Goal: Communication & Community: Answer question/provide support

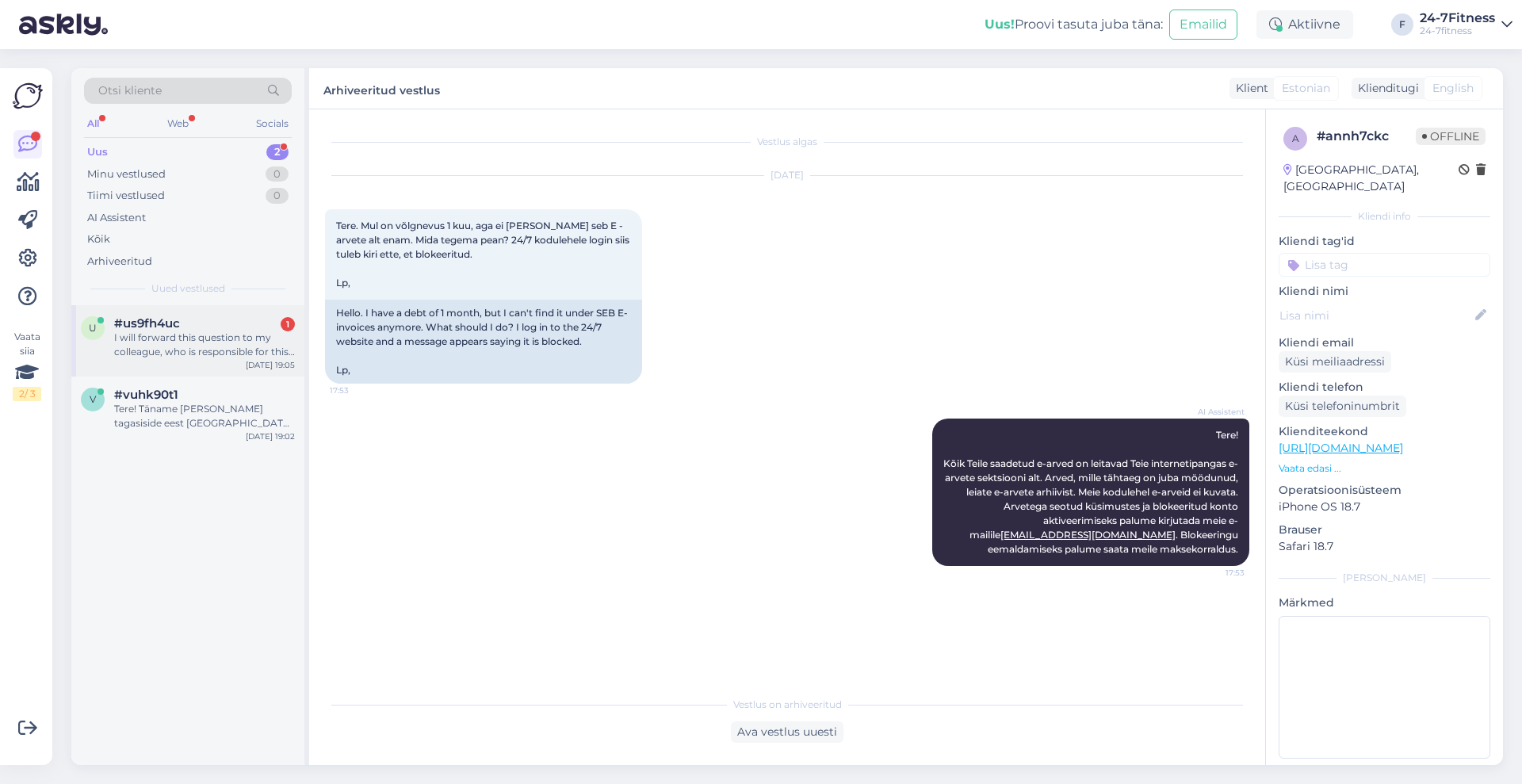
click at [219, 349] on div "I will forward this question to my colleague, who is responsible for this. The …" at bounding box center [205, 345] width 181 height 29
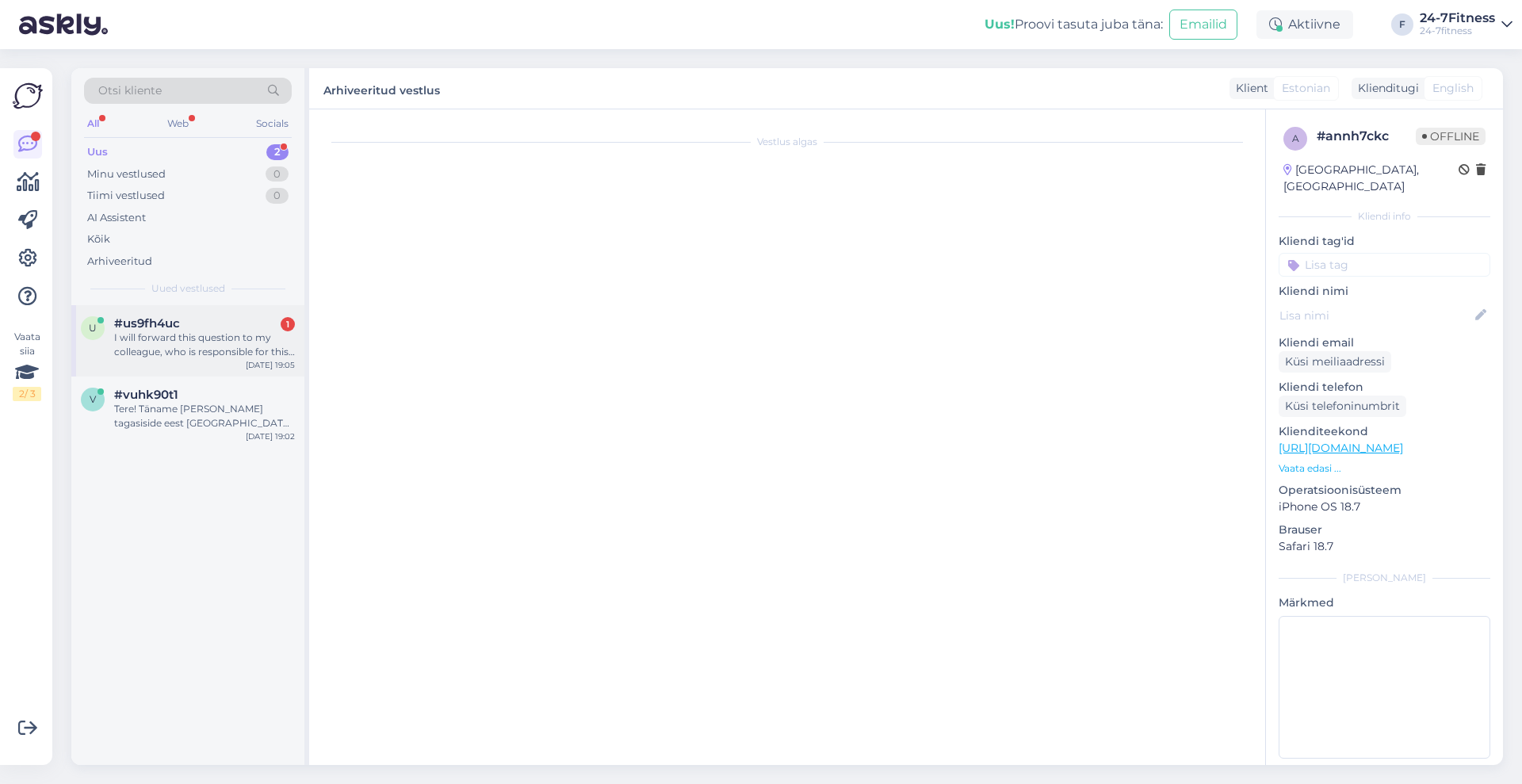
scroll to position [623, 0]
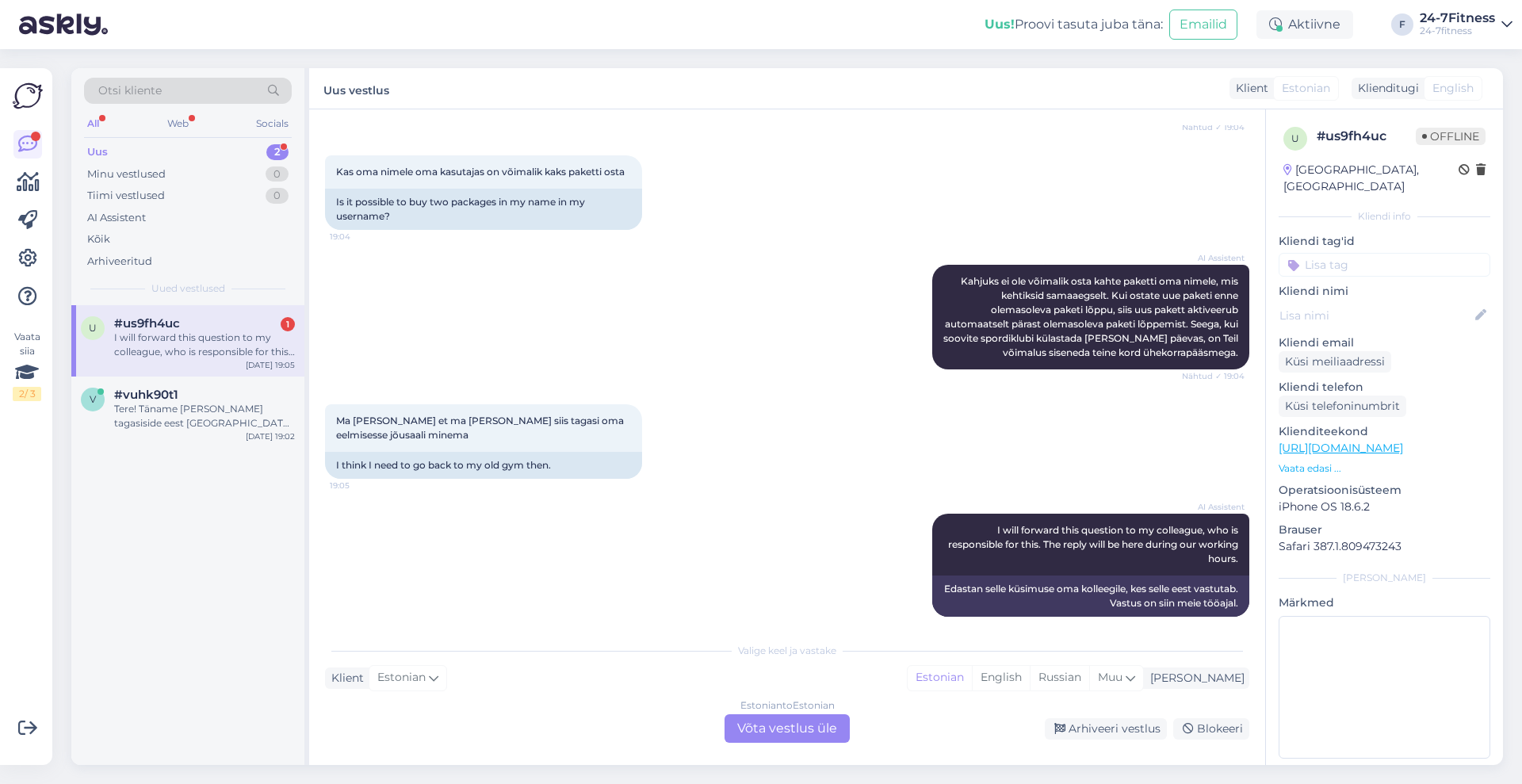
click at [786, 730] on div "Estonian to Estonian Võta vestlus üle" at bounding box center [787, 728] width 125 height 29
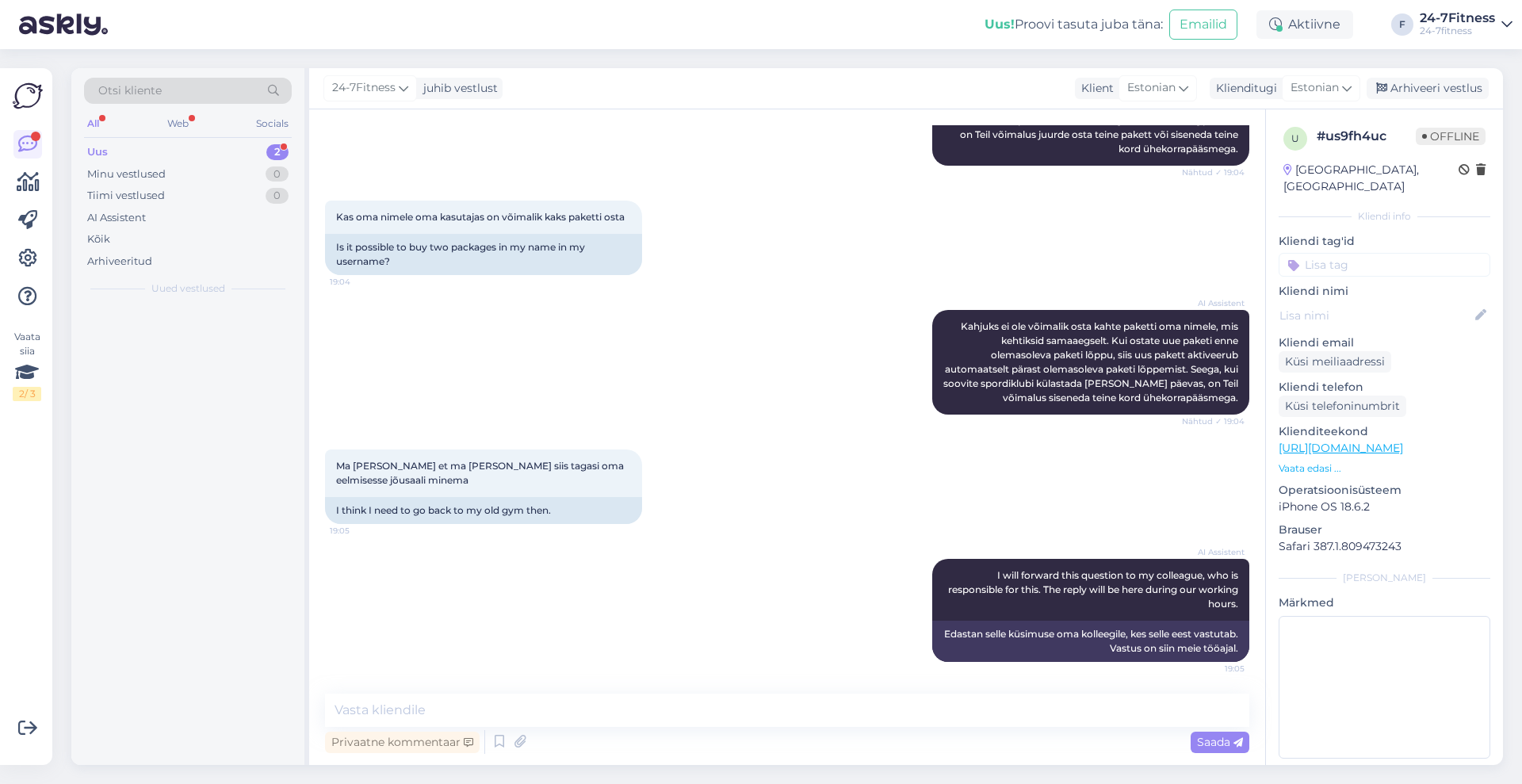
scroll to position [563, 0]
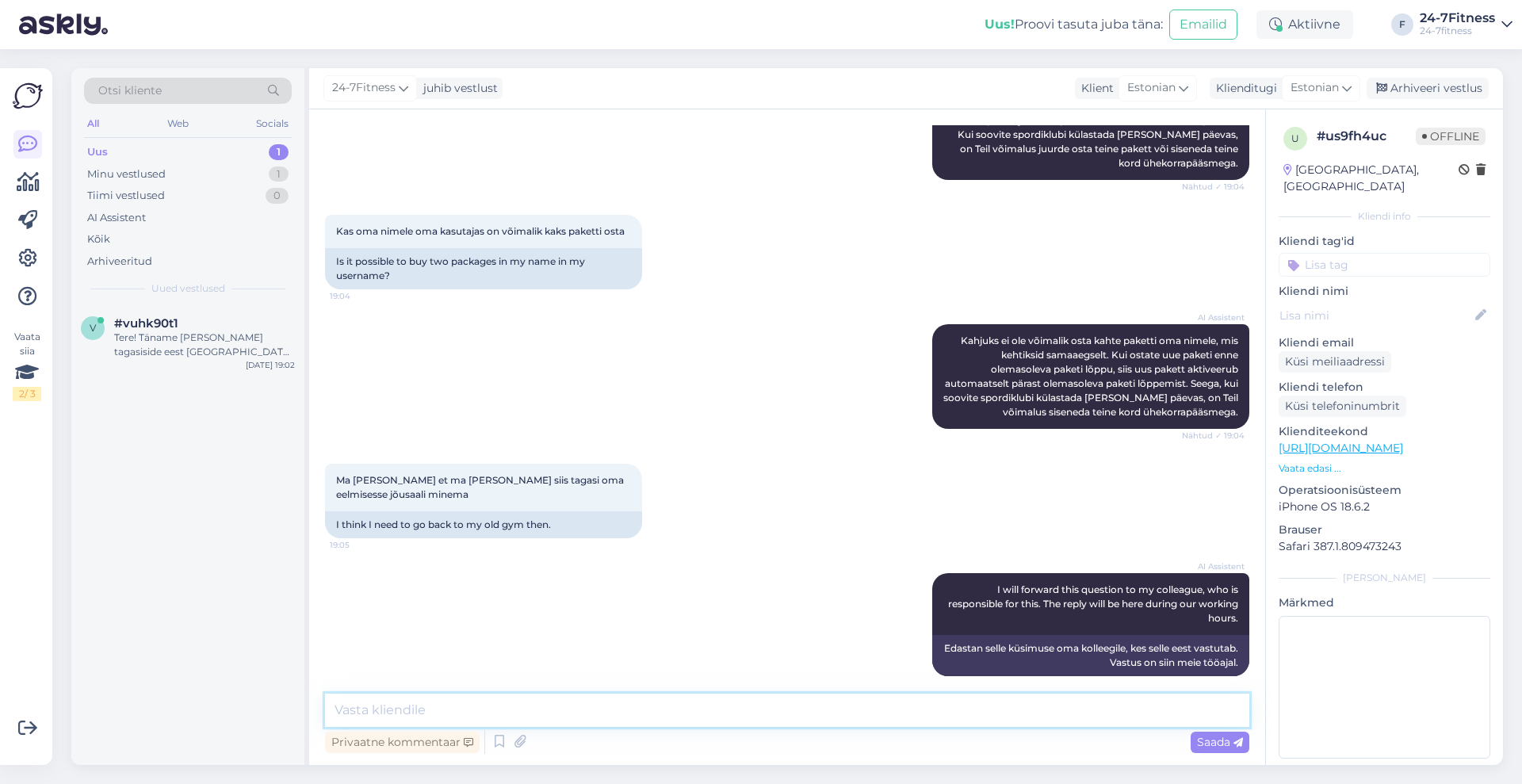
click at [743, 717] on textarea at bounding box center [787, 709] width 925 height 33
type textarea "Tere!"
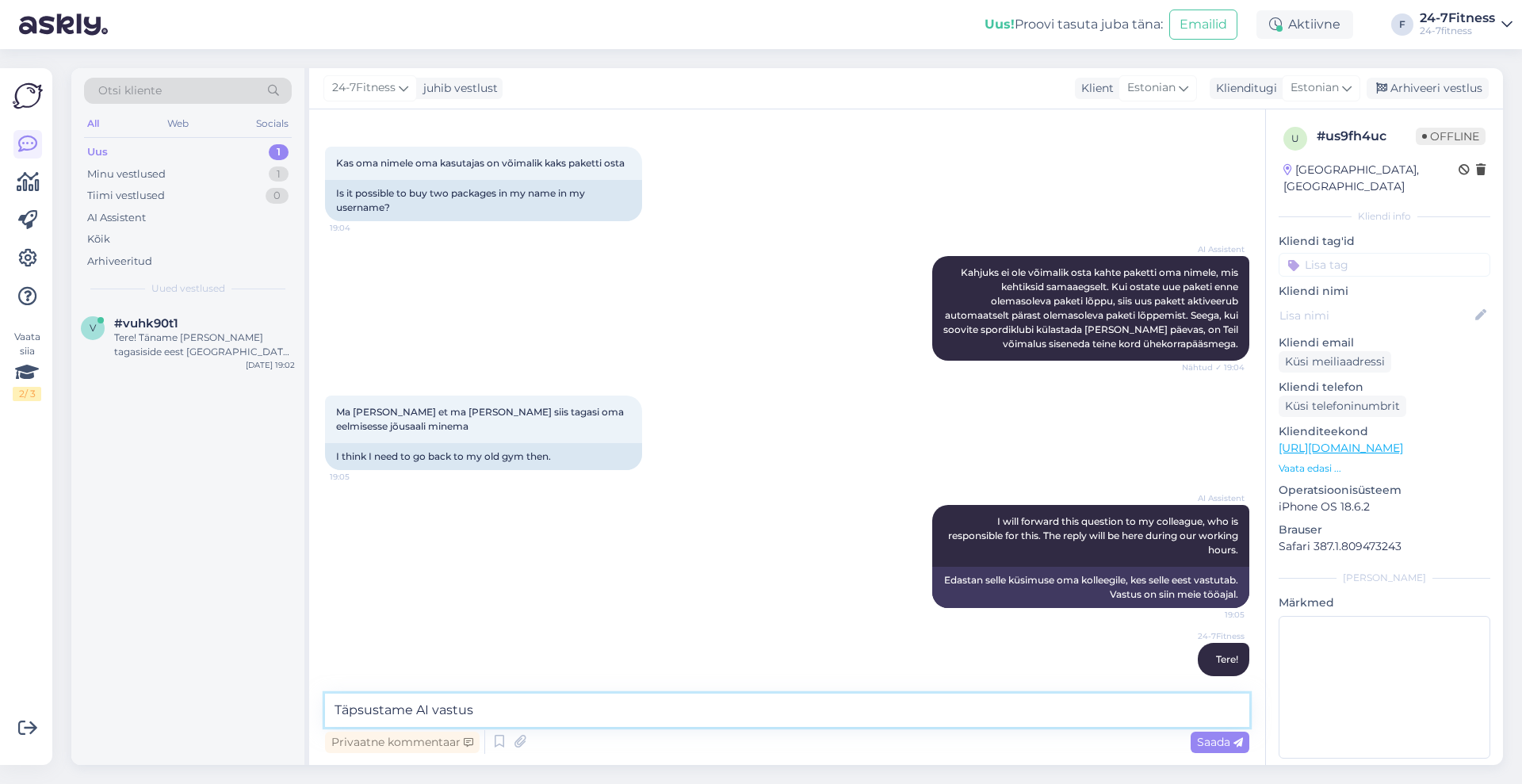
type textarea "Täpsustame AI vastust"
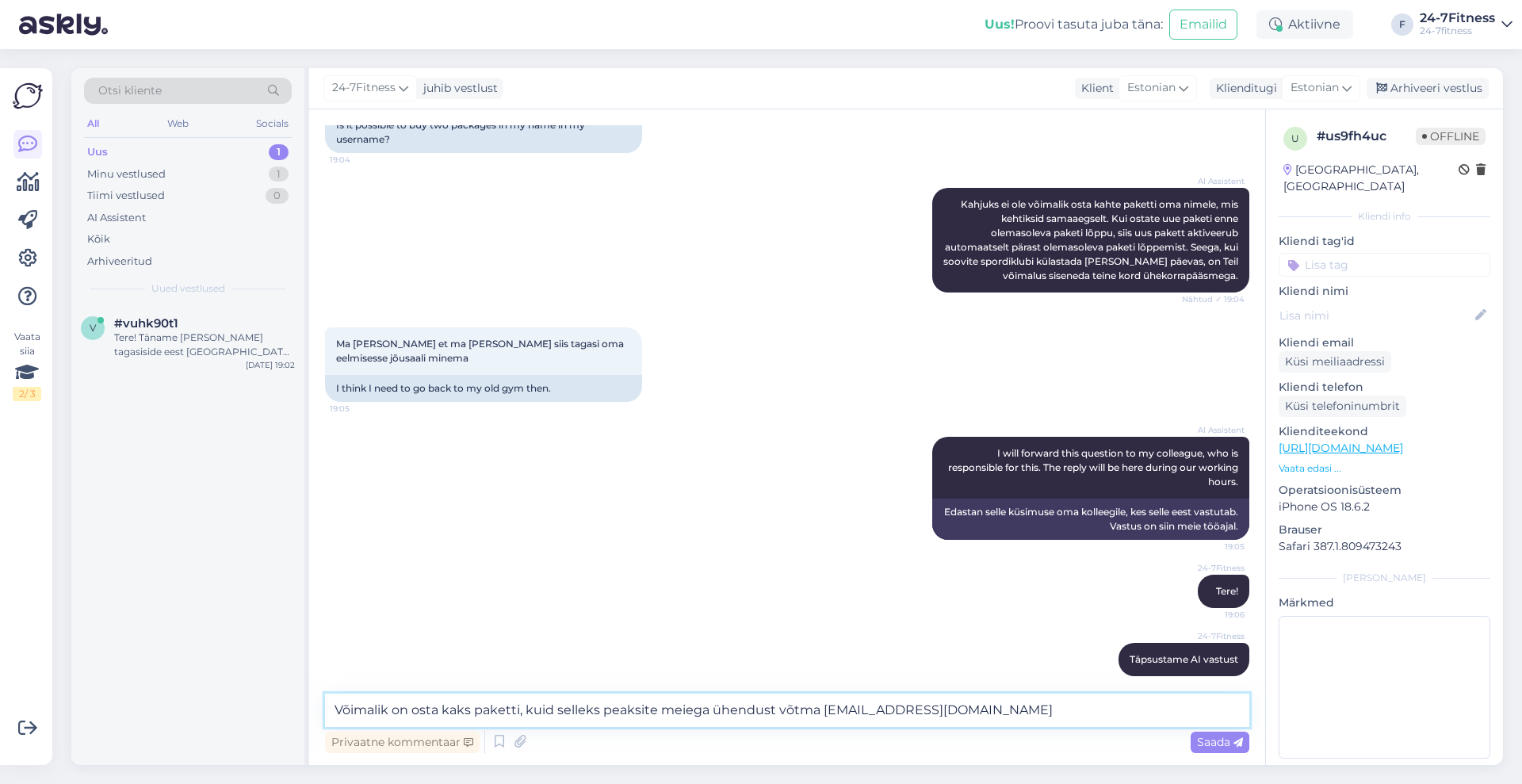
click at [822, 698] on textarea "Võimalik on osta kaks paketti, kuid selleks peaksite meiega ühendust võtma [EMA…" at bounding box center [787, 709] width 925 height 33
click at [817, 715] on textarea "Võimalik on osta kaks paketti, kuid selleks peaksite meiega ühendust võtma [EMA…" at bounding box center [787, 709] width 925 height 33
type textarea "Võimalik on osta kaks paketti, kuid selleks peaksite meiega ühendust võtma [PER…"
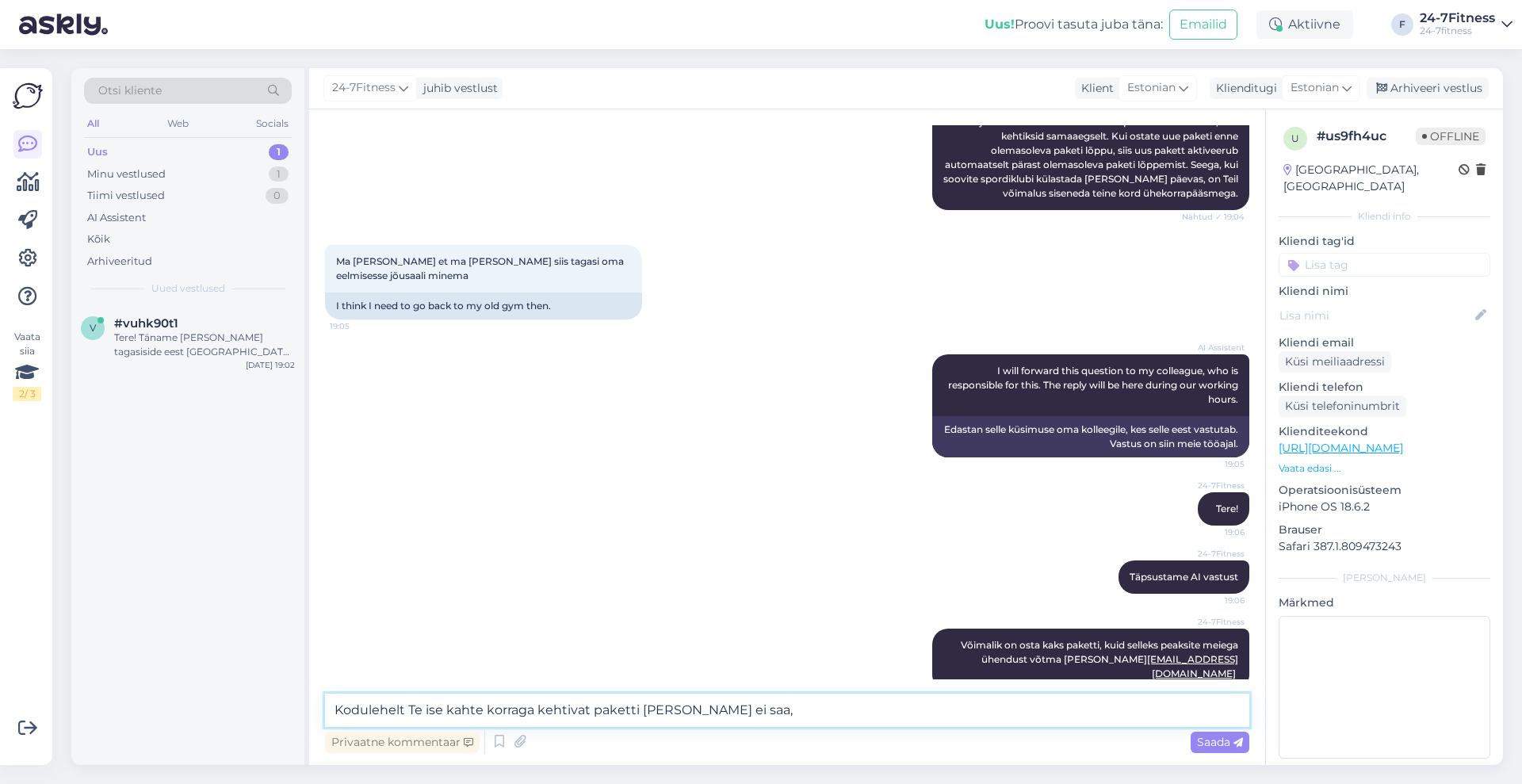
type textarea "Kodulehelt Te ise kahte korraga kehtivat paketti [PERSON_NAME] ei saa"
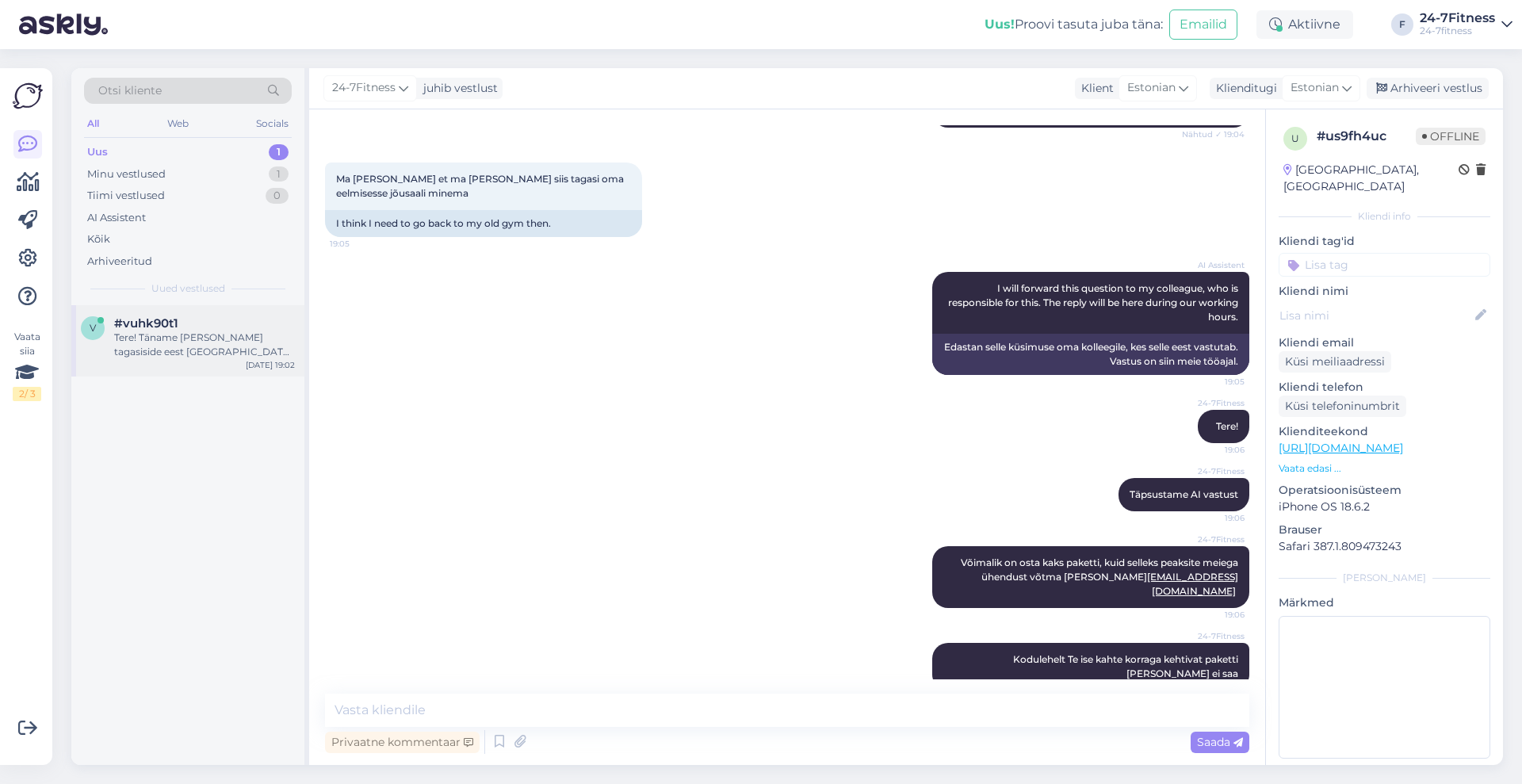
click at [153, 352] on div "Tere! Täname [PERSON_NAME] tagasiside eest [GEOGRAPHIC_DATA] klubi meeste riiet…" at bounding box center [205, 345] width 181 height 29
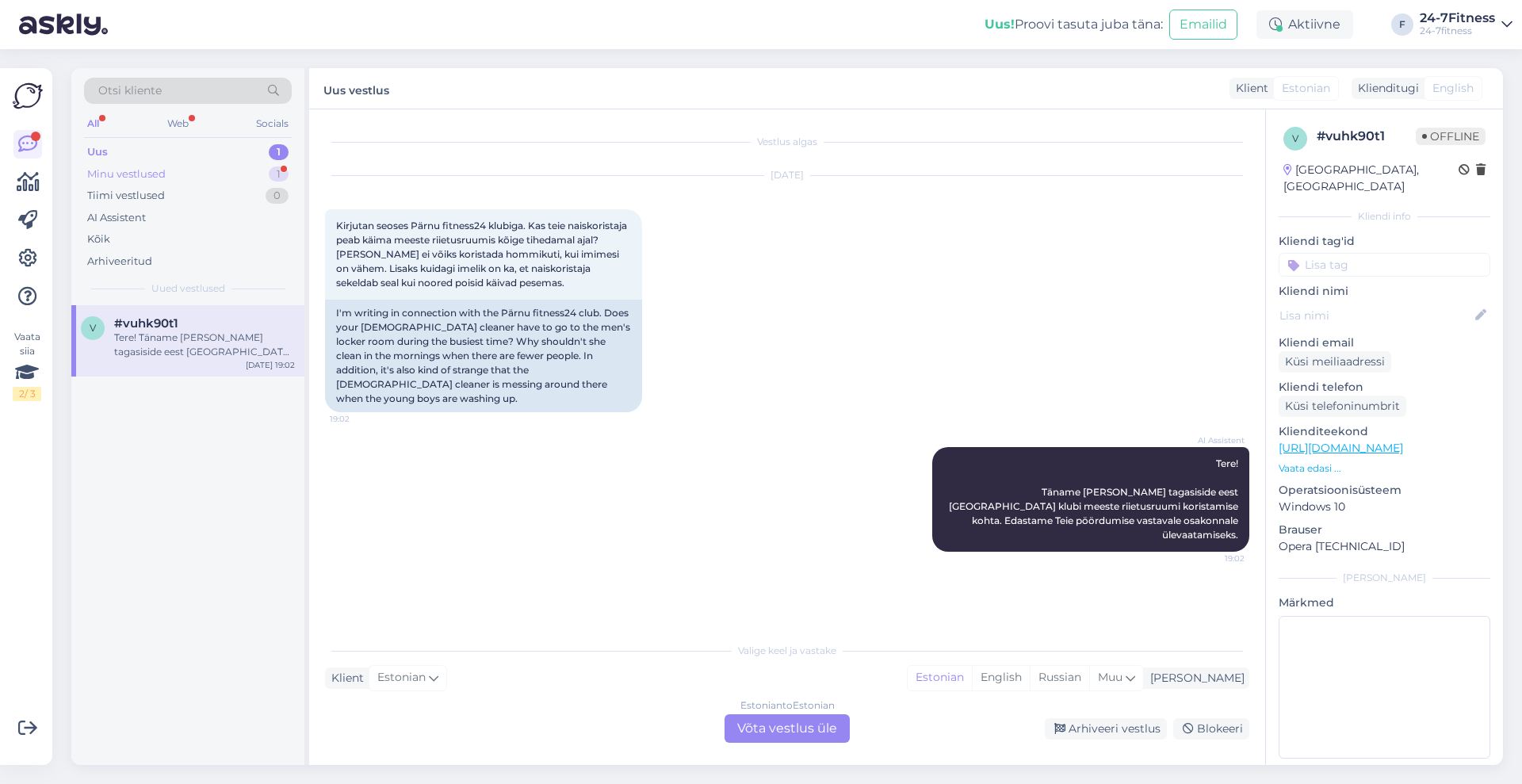
click at [168, 171] on div "Minu vestlused 1" at bounding box center [188, 174] width 208 height 22
click at [182, 347] on div "u #us9fh4uc 1 Selge, aitäh! [DATE] 19:36" at bounding box center [188, 333] width 233 height 57
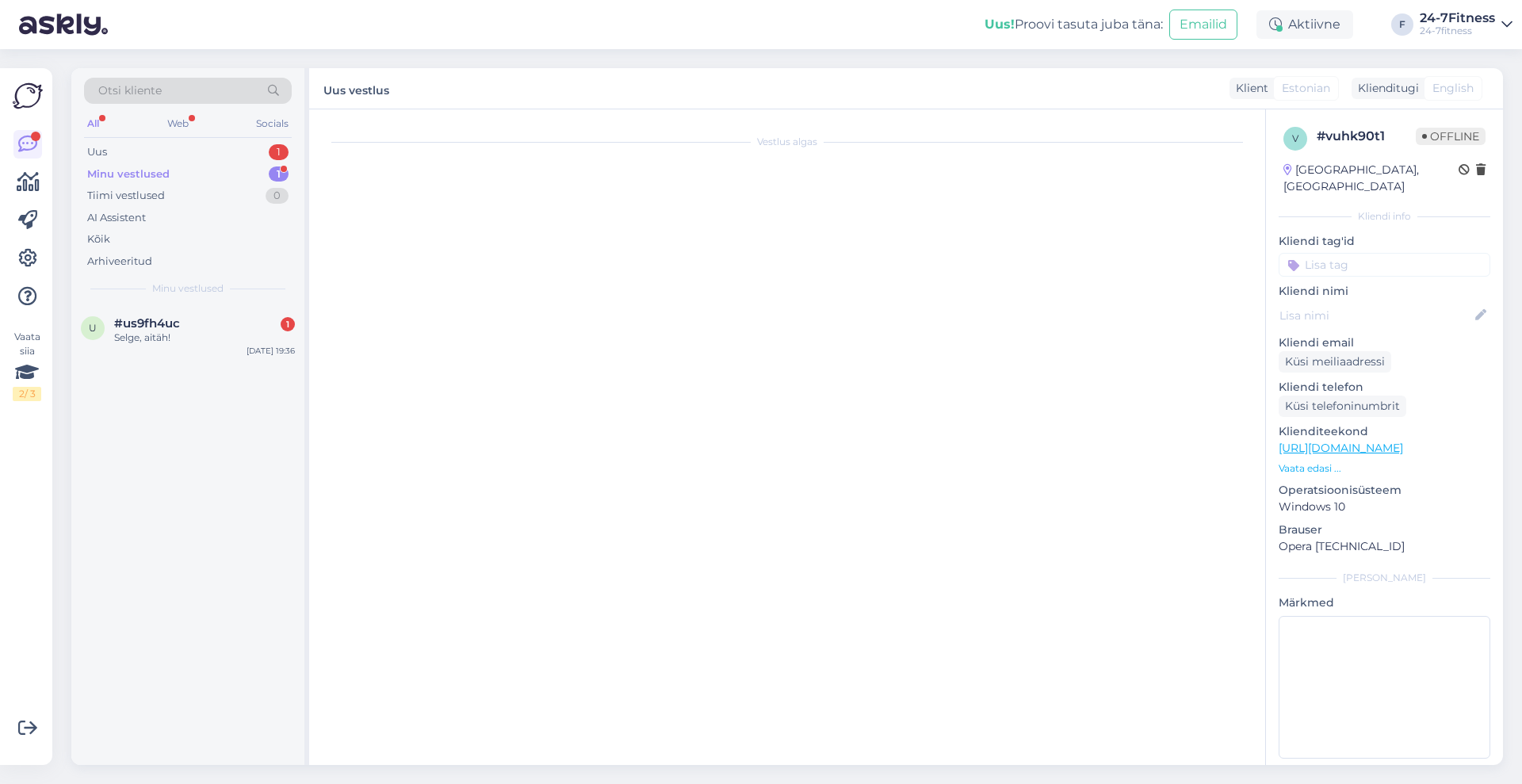
scroll to position [933, 0]
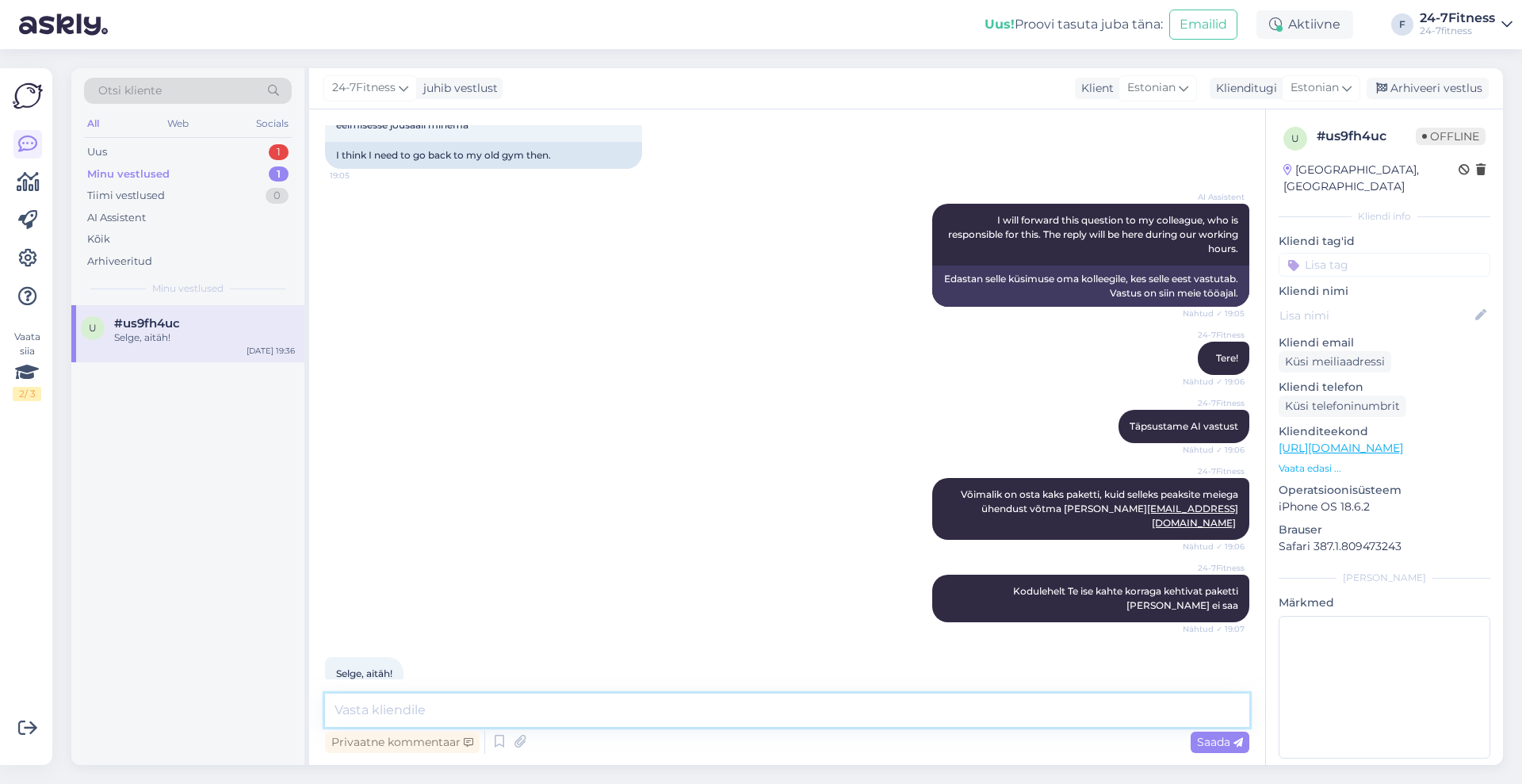
click at [544, 710] on textarea at bounding box center [787, 709] width 925 height 33
click at [1426, 85] on div "Arhiveeri vestlus" at bounding box center [1428, 88] width 122 height 22
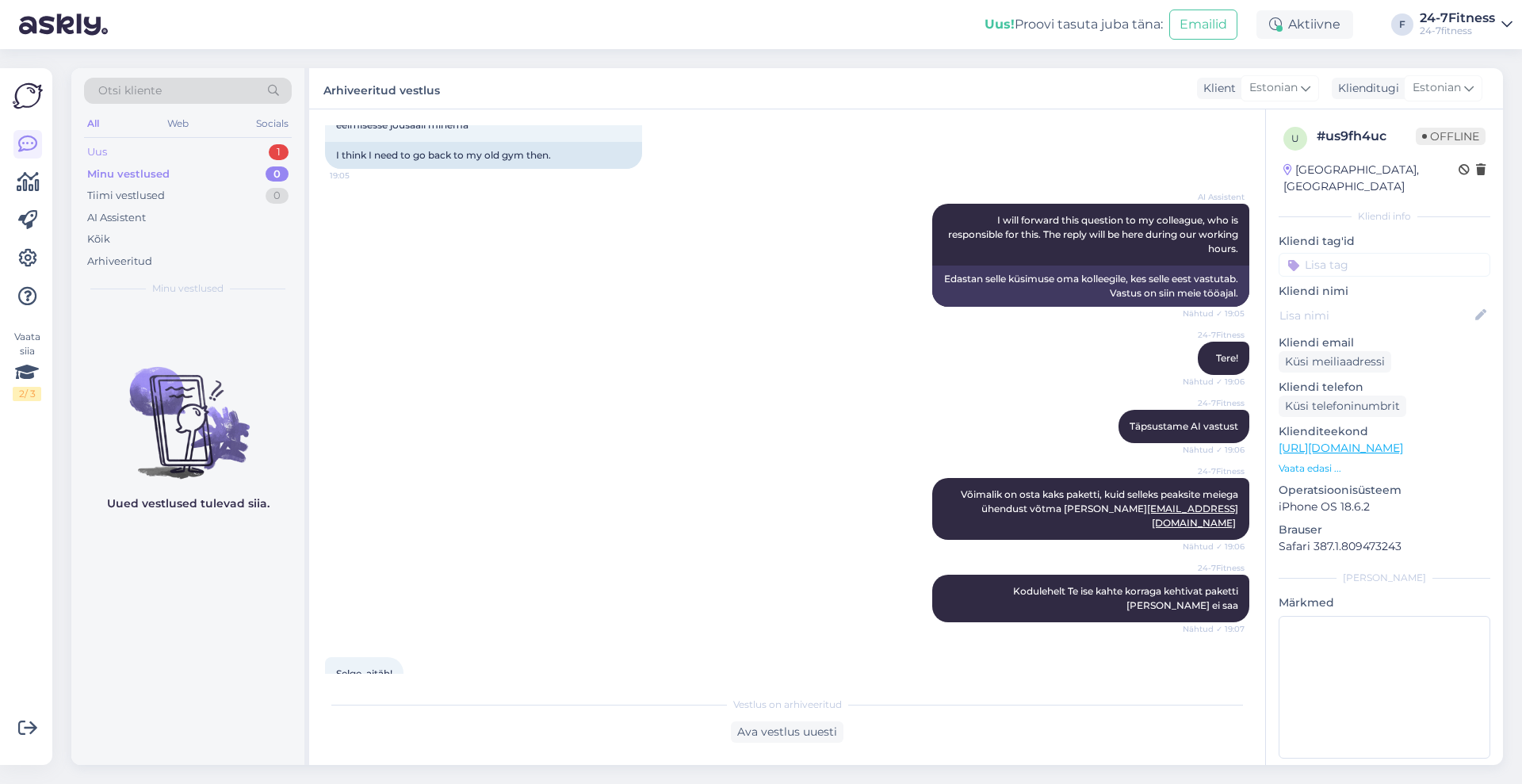
click at [130, 146] on div "Uus 1" at bounding box center [188, 152] width 208 height 22
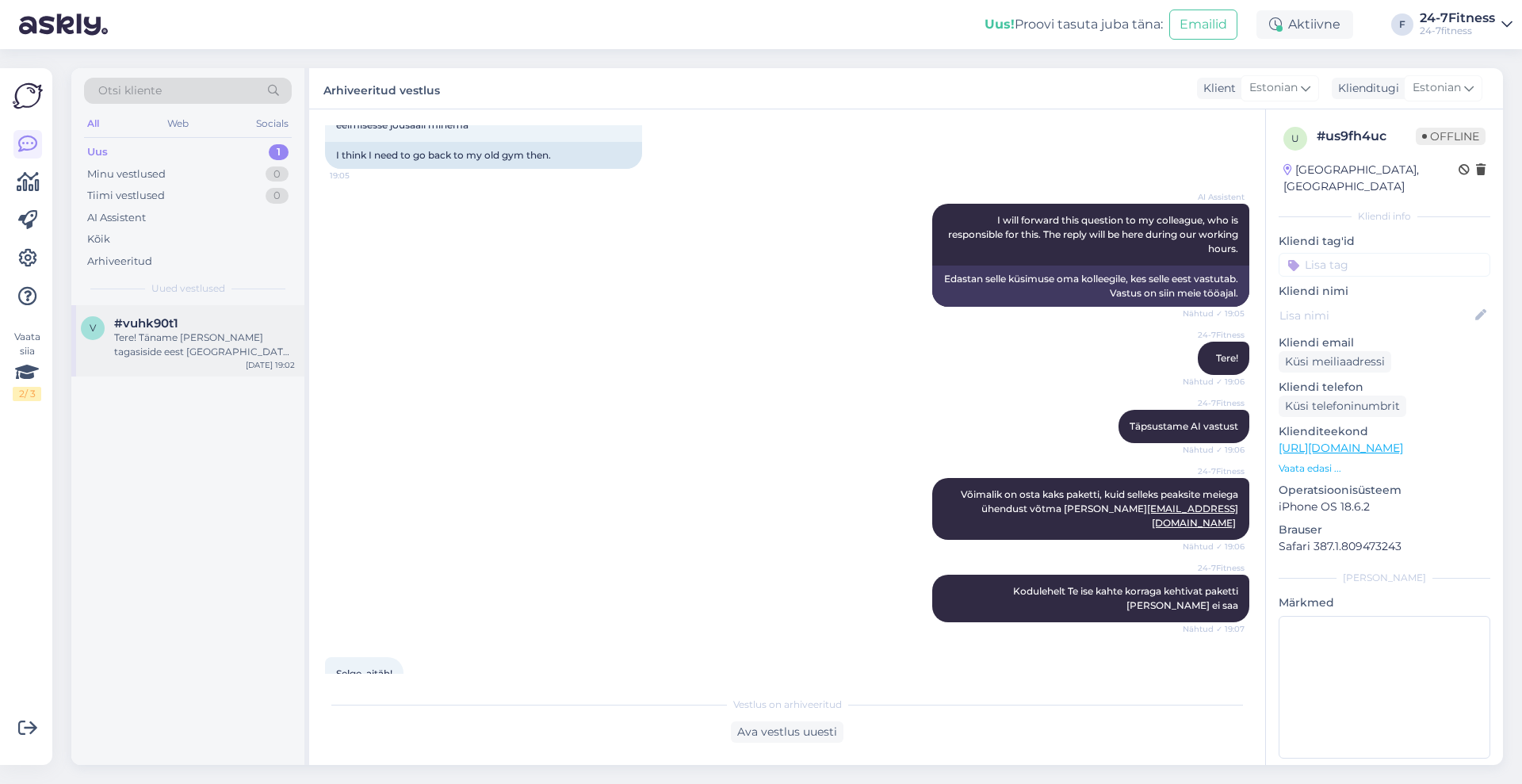
click at [172, 349] on div "Tere! Täname [PERSON_NAME] tagasiside eest [GEOGRAPHIC_DATA] klubi meeste riiet…" at bounding box center [205, 345] width 181 height 29
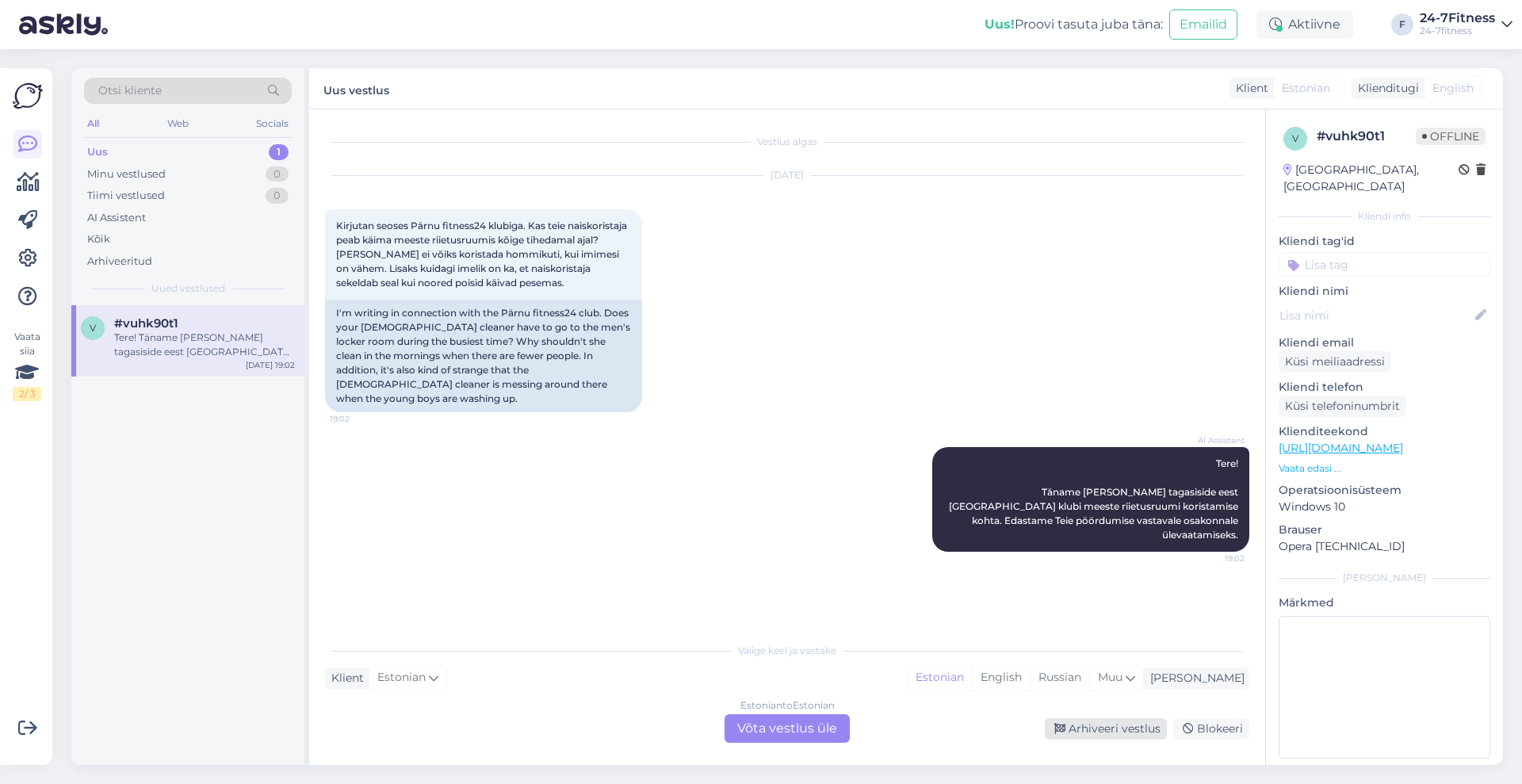
click at [1111, 725] on div "Arhiveeri vestlus" at bounding box center [1105, 729] width 122 height 22
